Goal: Information Seeking & Learning: Learn about a topic

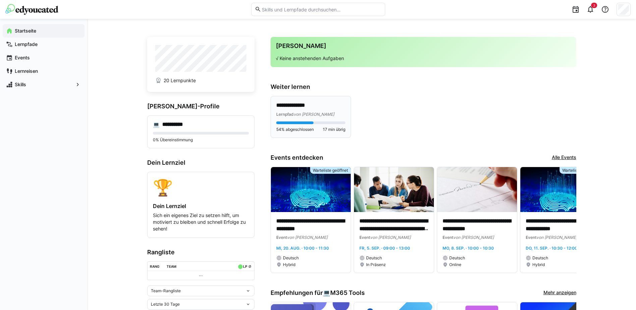
click at [297, 121] on div at bounding box center [294, 122] width 37 height 3
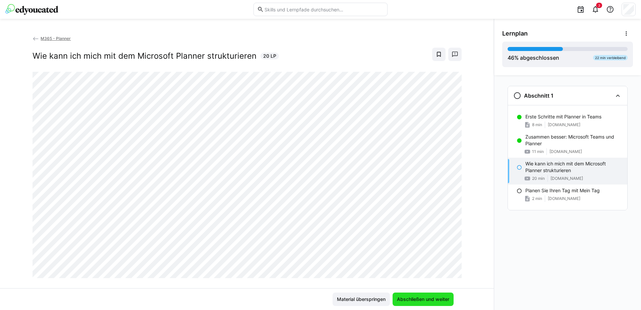
click at [442, 298] on span "Abschließen und weiter" at bounding box center [423, 298] width 54 height 7
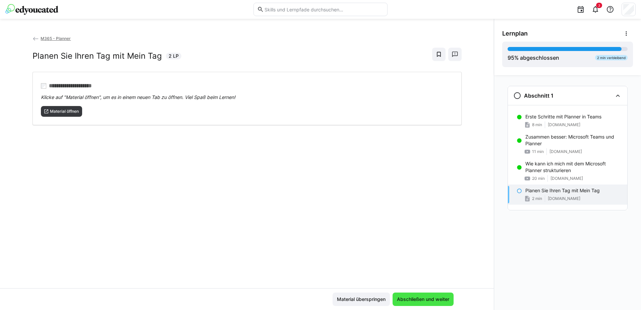
click at [427, 298] on span "Abschließen und weiter" at bounding box center [423, 298] width 54 height 7
click at [73, 113] on span "Material öffnen" at bounding box center [64, 111] width 30 height 5
click at [428, 299] on span "Abschließen und weiter" at bounding box center [423, 298] width 54 height 7
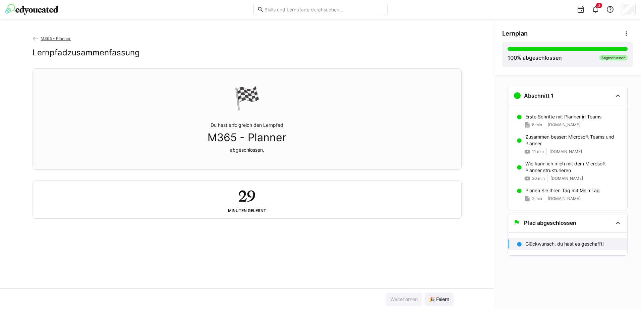
click at [34, 39] on eds-icon at bounding box center [35, 39] width 7 height 7
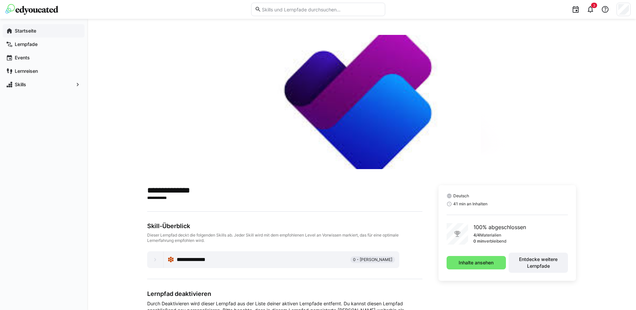
click at [0, 0] on app-navigation-label "Startseite" at bounding box center [0, 0] width 0 height 0
